Goal: Task Accomplishment & Management: Manage account settings

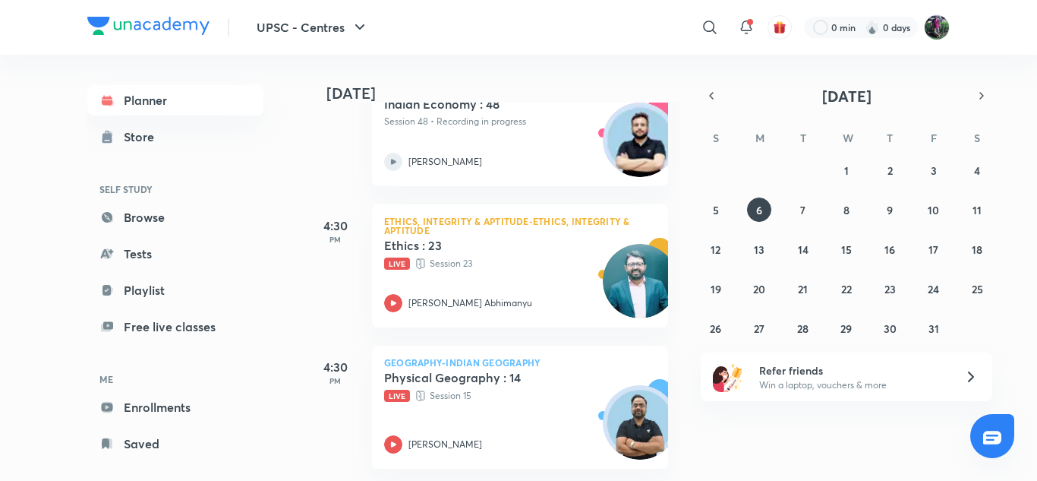
scroll to position [563, 0]
click at [937, 23] on img at bounding box center [937, 27] width 26 height 26
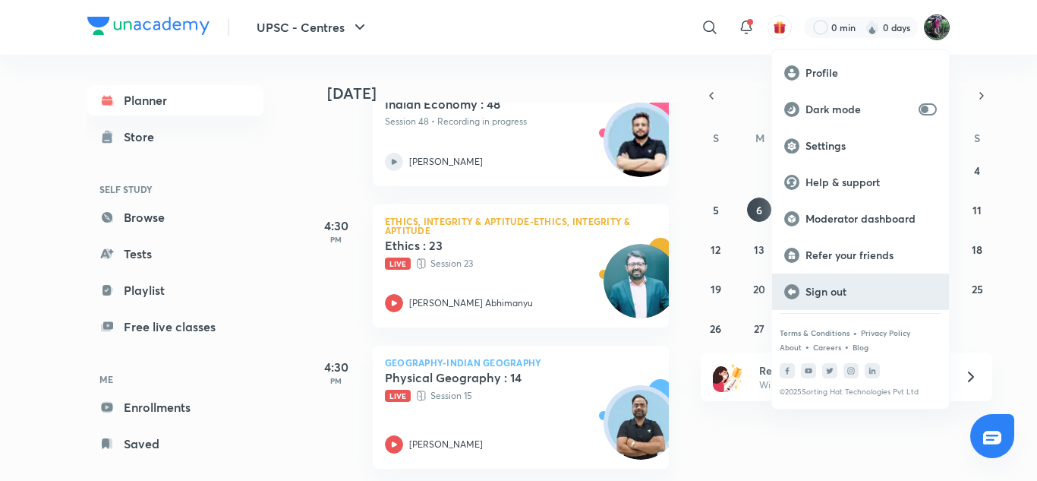
click at [834, 292] on p "Sign out" at bounding box center [870, 292] width 131 height 14
